Goal: Transaction & Acquisition: Purchase product/service

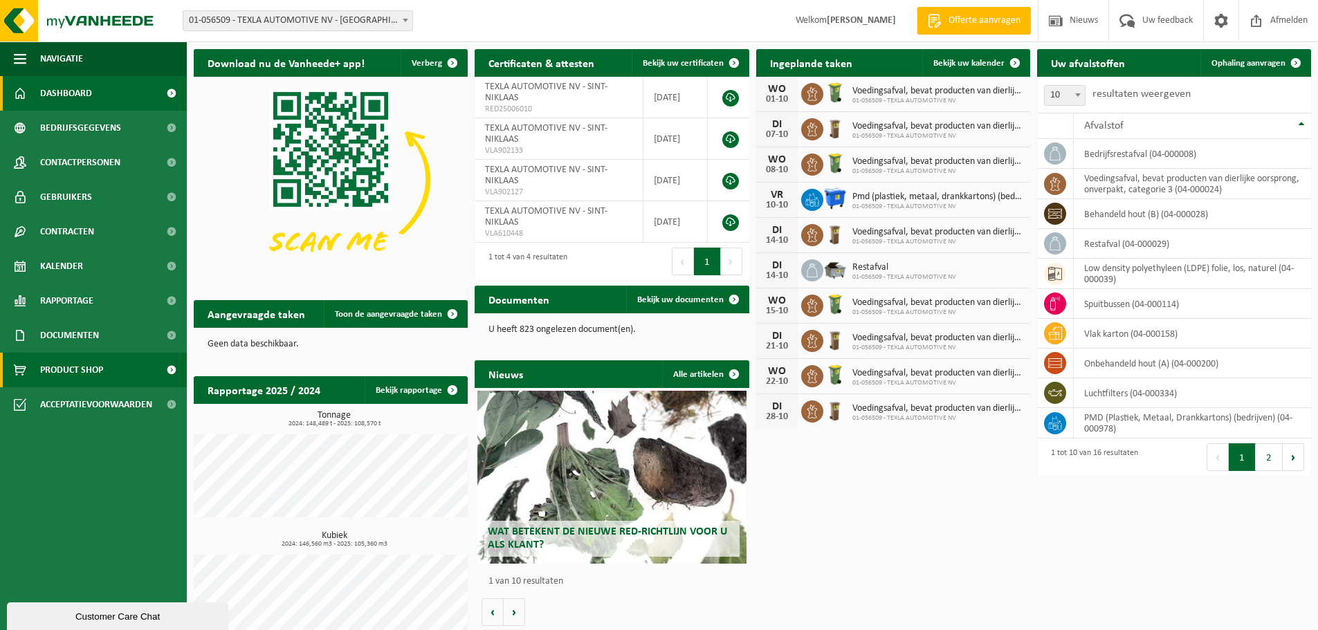
click at [87, 376] on span "Product Shop" at bounding box center [71, 370] width 63 height 35
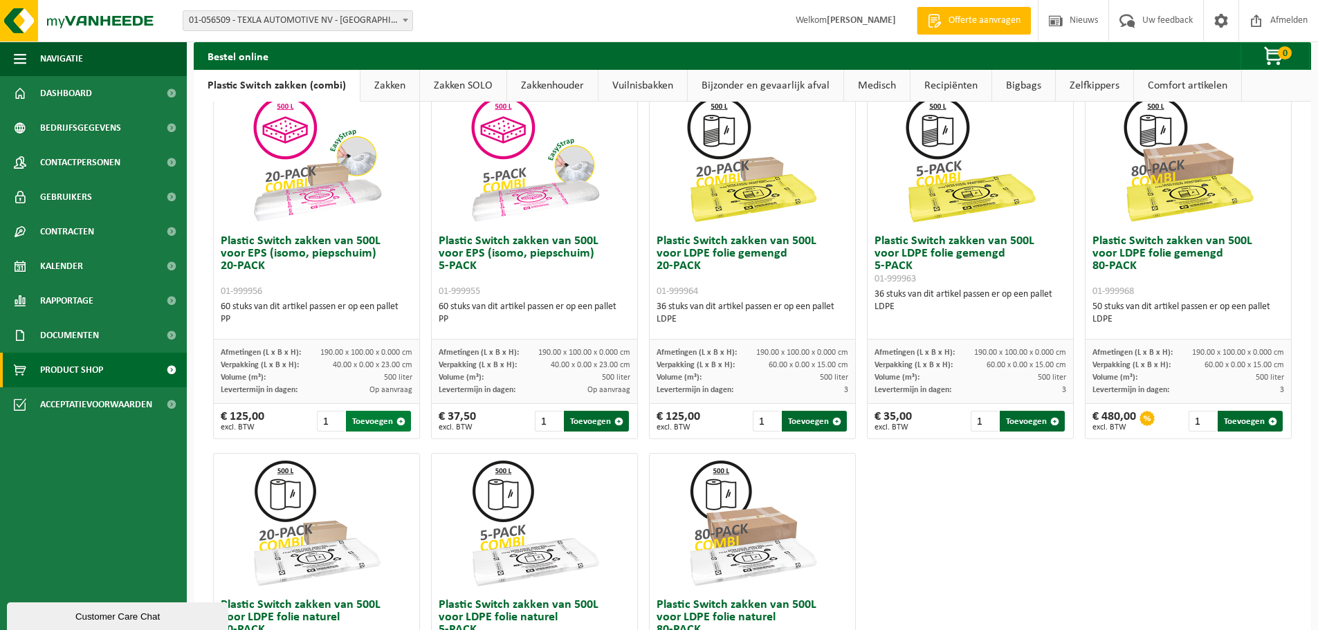
scroll to position [484, 0]
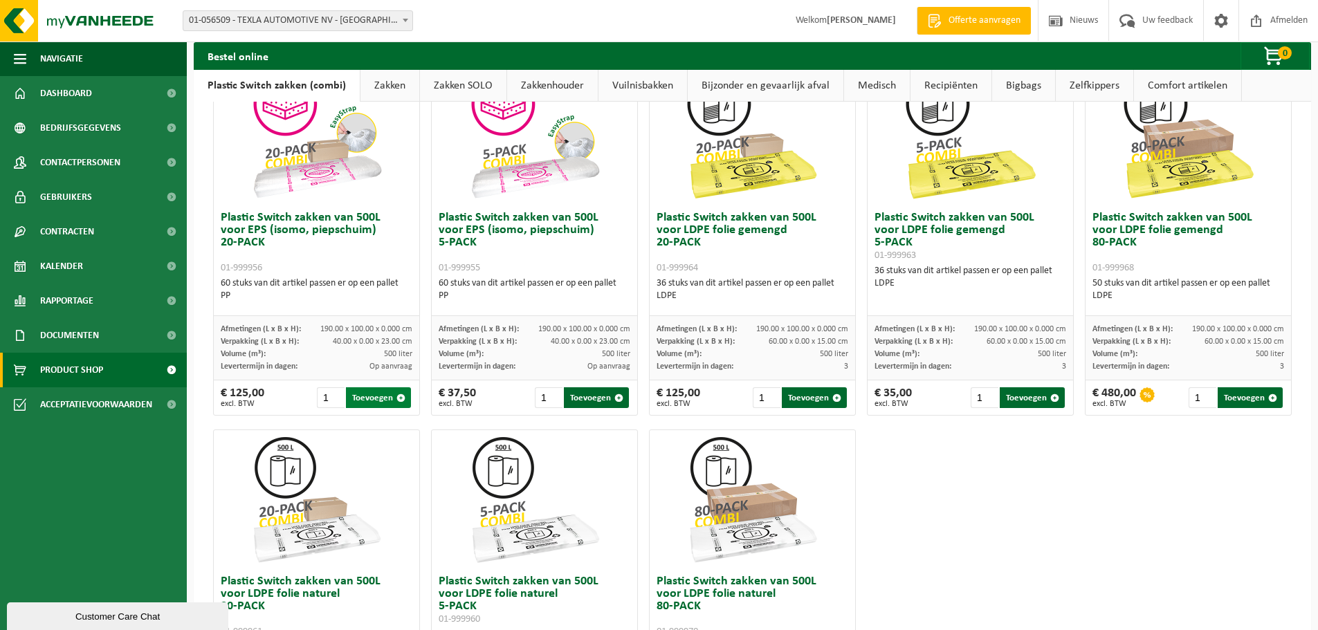
click at [379, 395] on button "Toevoegen" at bounding box center [378, 398] width 65 height 21
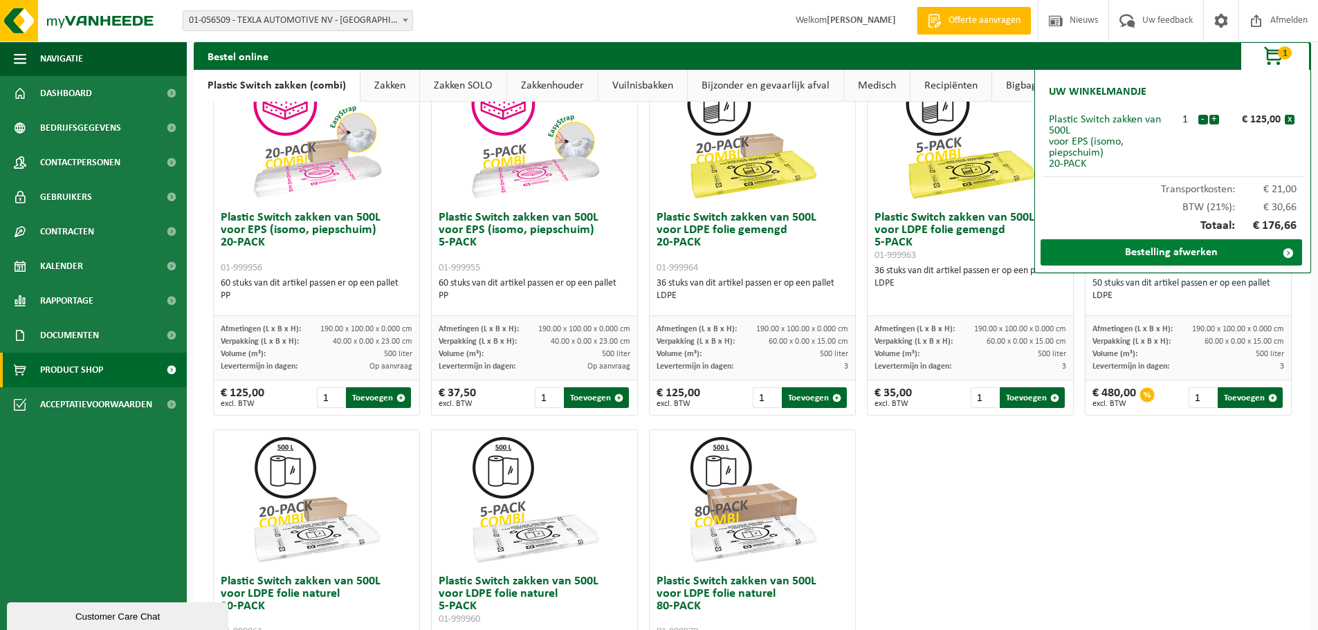
click at [1180, 253] on link "Bestelling afwerken" at bounding box center [1172, 252] width 262 height 26
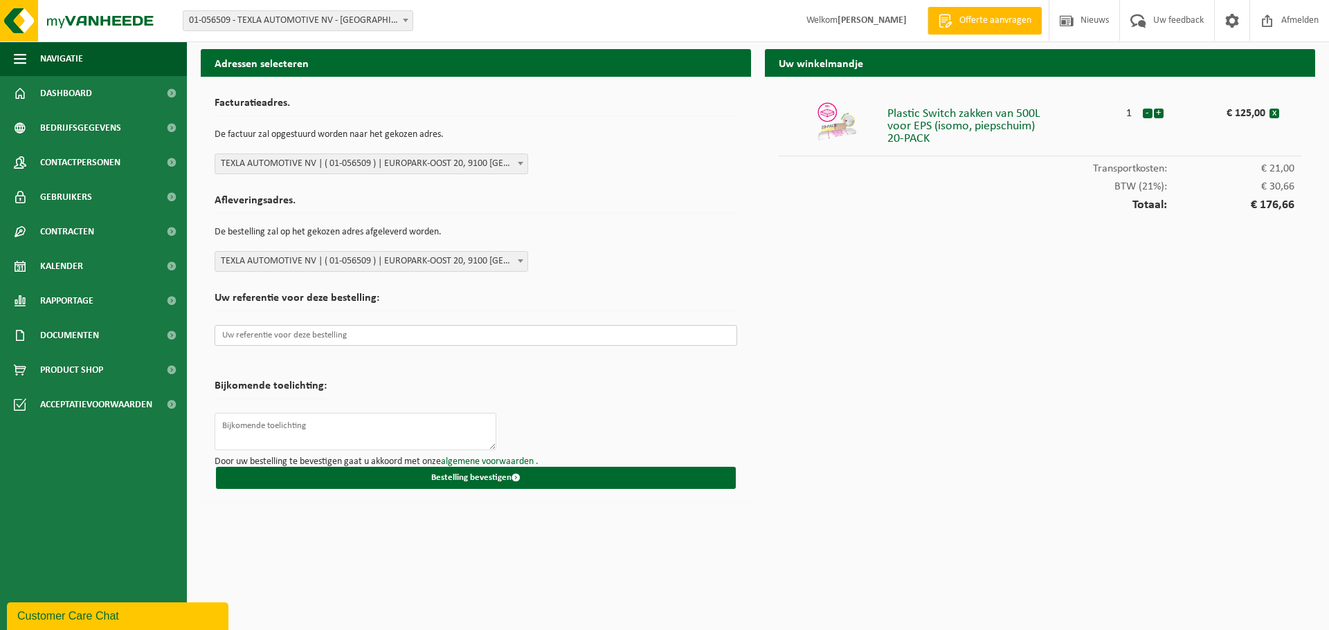
click at [352, 336] on input "text" at bounding box center [476, 335] width 523 height 21
click at [341, 430] on textarea at bounding box center [356, 431] width 282 height 37
type textarea "Bezorgen aan Luc Hilgert"
click at [349, 336] on input "text" at bounding box center [476, 335] width 523 height 21
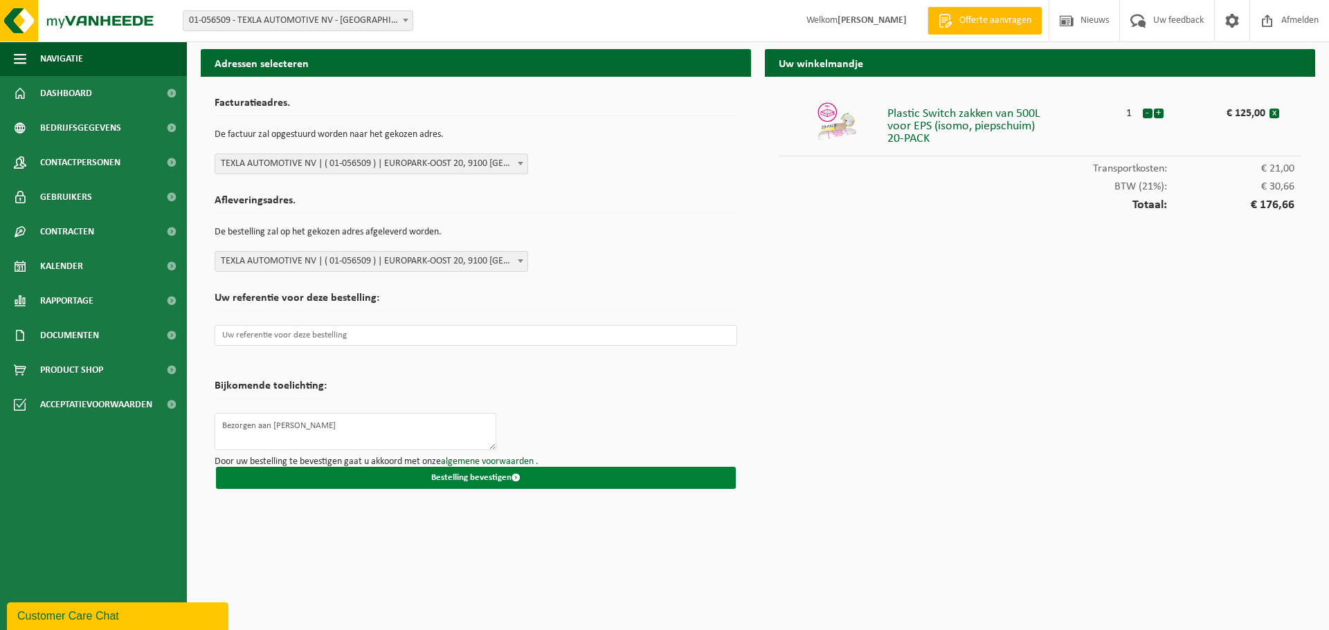
click at [490, 475] on button "Bestelling bevestigen" at bounding box center [476, 478] width 520 height 22
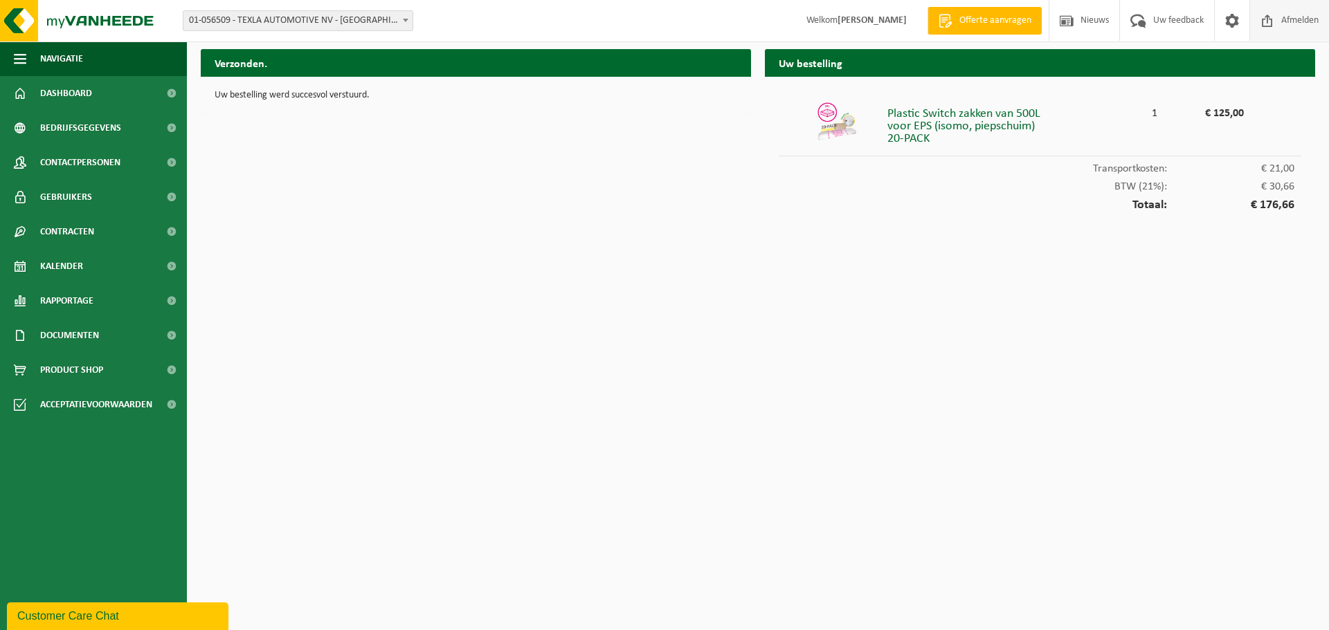
drag, startPoint x: 1291, startPoint y: 15, endPoint x: 1258, endPoint y: 17, distance: 33.3
click at [1291, 15] on span "Afmelden" at bounding box center [1300, 20] width 44 height 41
